Goal: Task Accomplishment & Management: Manage account settings

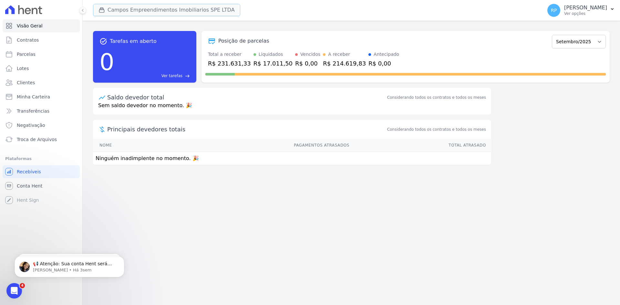
click at [168, 7] on button "Campos Empreendimentos Imobiliarios SPE LTDA" at bounding box center [166, 10] width 147 height 12
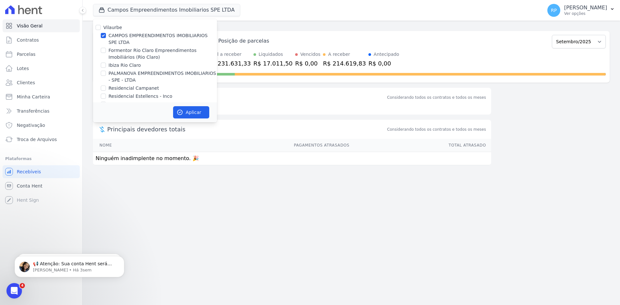
drag, startPoint x: 587, startPoint y: 95, endPoint x: 587, endPoint y: 82, distance: 13.3
click at [587, 89] on div "task_alt Tarefas em aberto 0 Ver tarefas east Posição de parcelas Abril/2025 Ma…" at bounding box center [352, 163] width 538 height 285
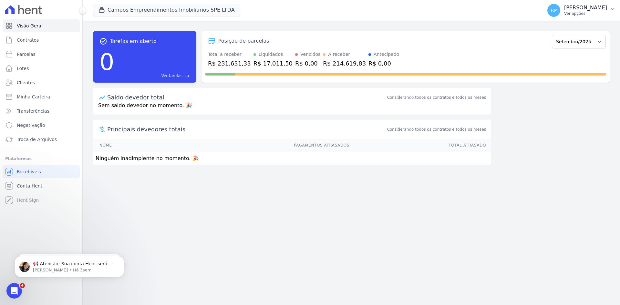
click at [585, 14] on p "Ver opções" at bounding box center [586, 13] width 43 height 5
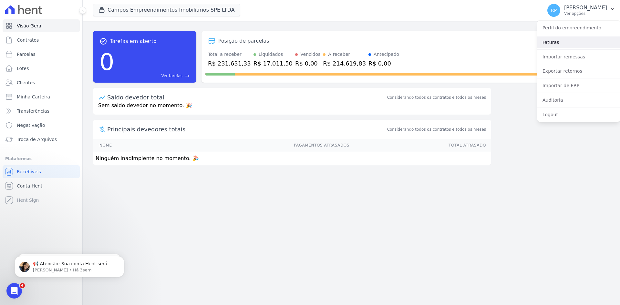
click at [557, 44] on link "Faturas" at bounding box center [579, 43] width 83 height 12
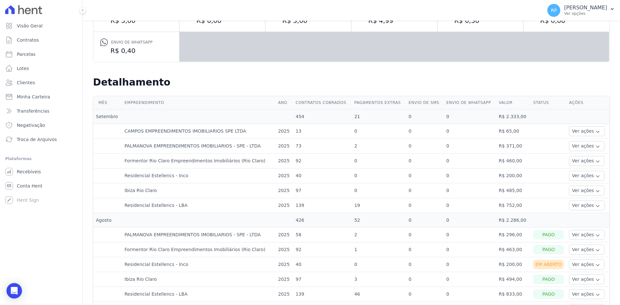
scroll to position [97, 0]
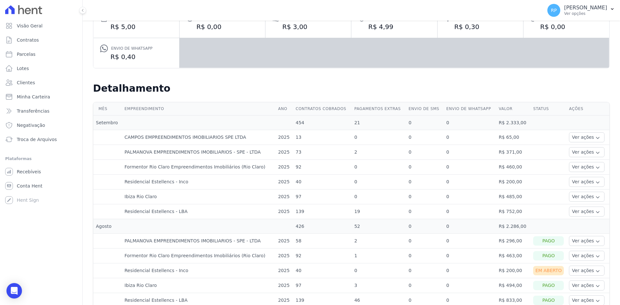
drag, startPoint x: 134, startPoint y: 211, endPoint x: 196, endPoint y: 216, distance: 62.6
click at [196, 216] on td "Residencial Estellencs - LBA" at bounding box center [199, 212] width 154 height 15
drag, startPoint x: 133, startPoint y: 180, endPoint x: 456, endPoint y: 186, distance: 322.6
click at [456, 186] on tr "Residencial Estellencs - Inco 2025 40 0 0 0 R$ 200,00 Ver ações Ver detalhes" at bounding box center [351, 182] width 516 height 15
drag, startPoint x: 124, startPoint y: 207, endPoint x: 294, endPoint y: 222, distance: 170.9
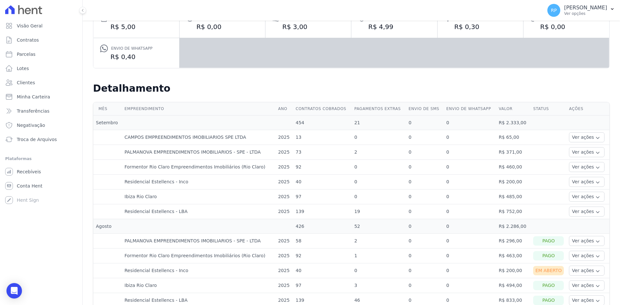
click at [569, 182] on button "Ver ações" at bounding box center [587, 182] width 36 height 10
click at [522, 184] on td "R$ 200,00" at bounding box center [513, 182] width 35 height 15
drag, startPoint x: 142, startPoint y: 272, endPoint x: 311, endPoint y: 272, distance: 169.0
click at [311, 272] on tr "Residencial Estellencs - Inco 2025 40 0 0 0 R$ 200,00 Em [GEOGRAPHIC_DATA] Ver …" at bounding box center [351, 271] width 516 height 15
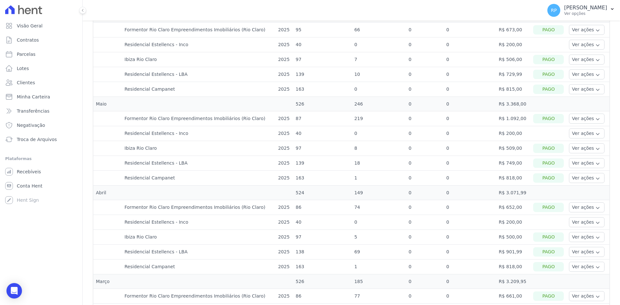
scroll to position [517, 0]
